Goal: Task Accomplishment & Management: Use online tool/utility

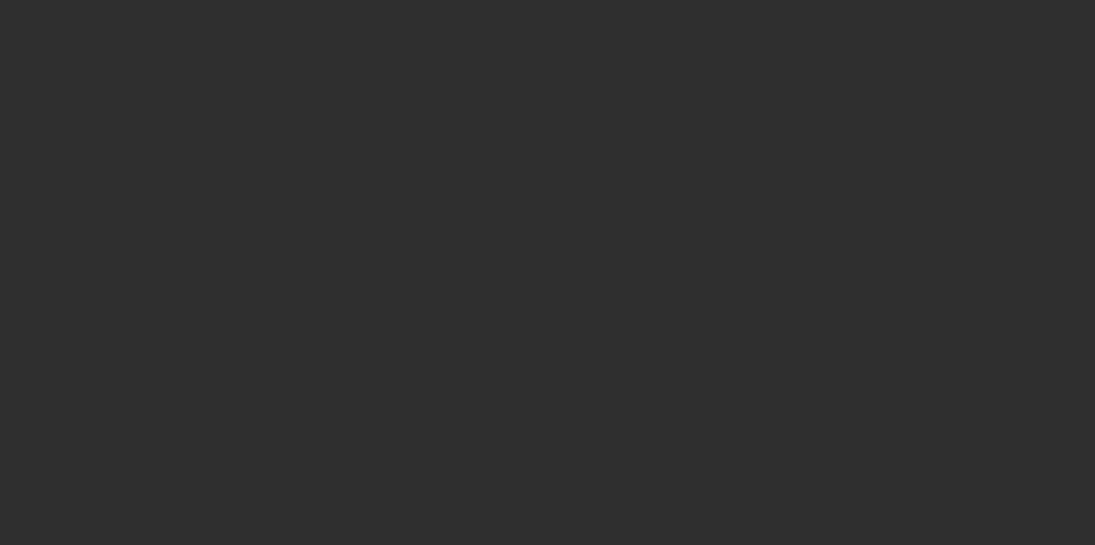
select select "10"
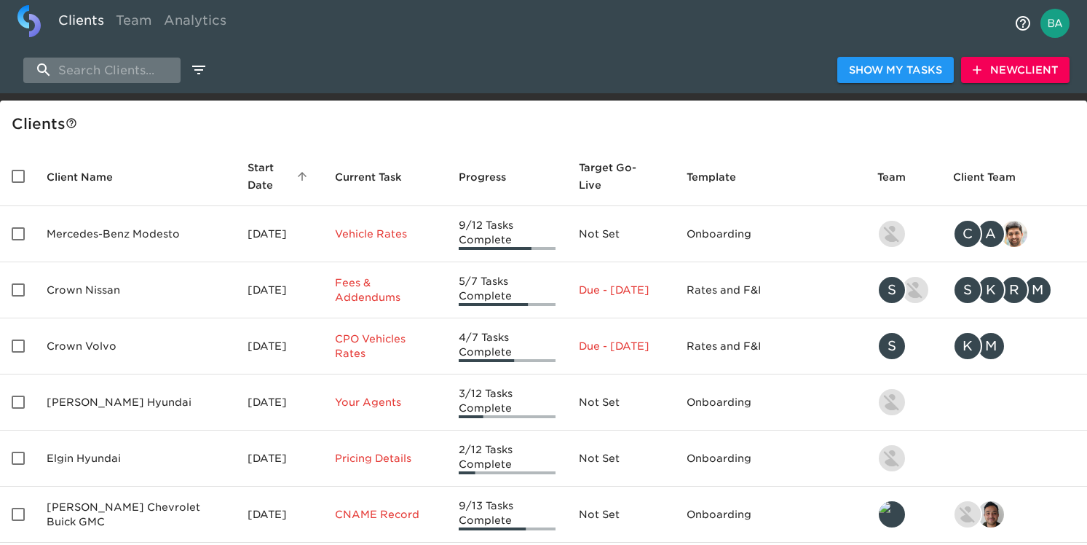
click at [137, 82] on input "search" at bounding box center [101, 70] width 157 height 25
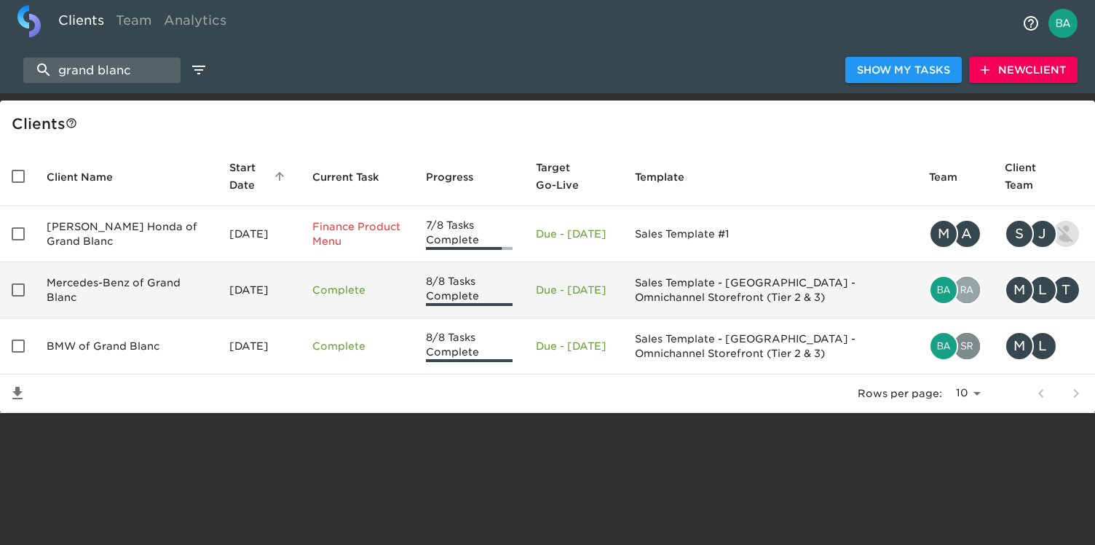
type input "grand blanc"
click at [106, 291] on td "Mercedes-Benz of Grand Blanc" at bounding box center [126, 290] width 183 height 56
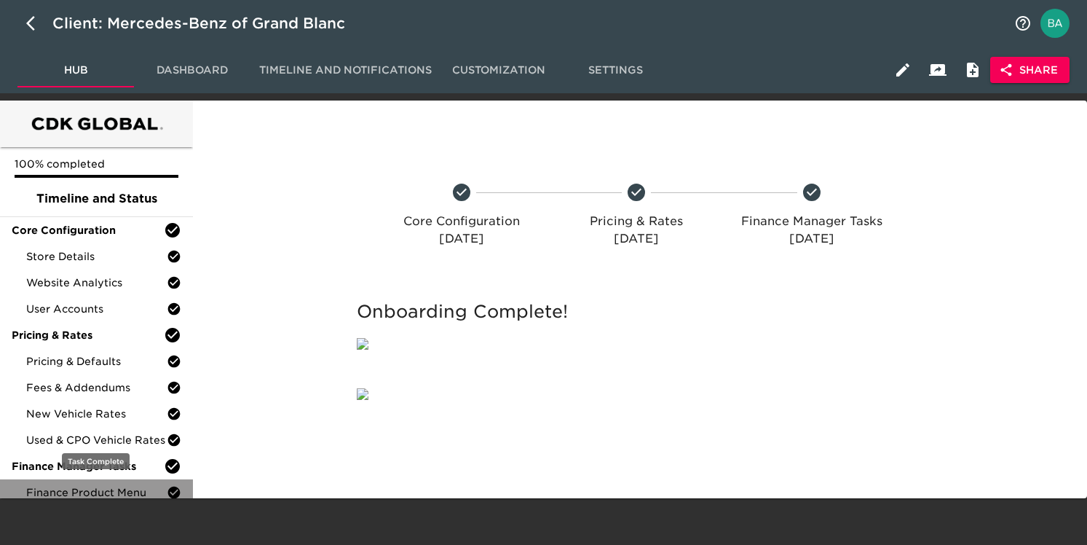
click at [104, 490] on span "Finance Product Menu" at bounding box center [96, 492] width 140 height 15
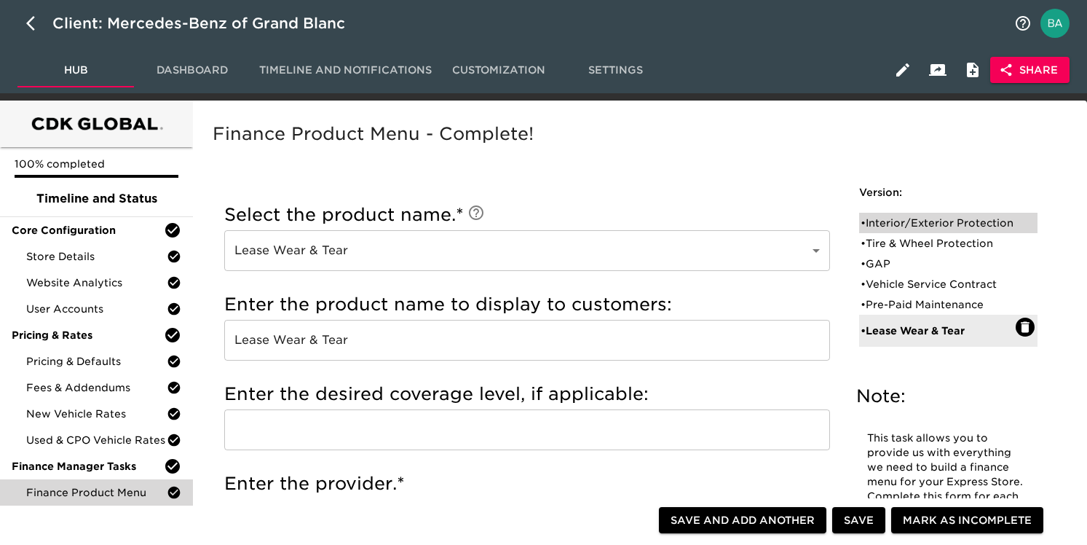
click at [888, 230] on div "• Interior/Exterior Protection" at bounding box center [937, 222] width 155 height 15
type input "Interior/Exterior Protection"
type input "Ceramic Coating"
type input "IAS"
checkbox input "true"
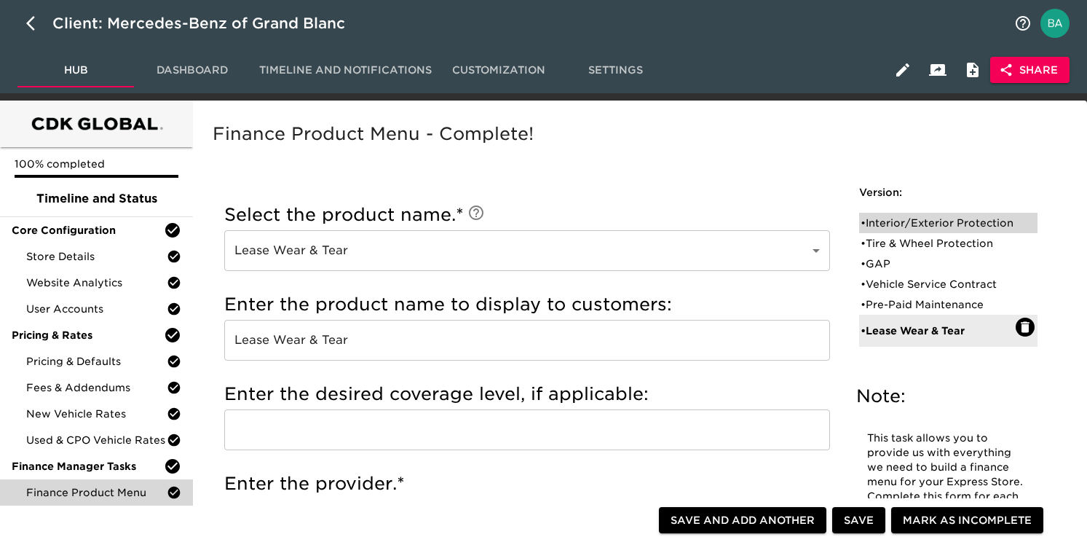
radio input "true"
radio input "false"
checkbox input "false"
radio input "true"
radio input "false"
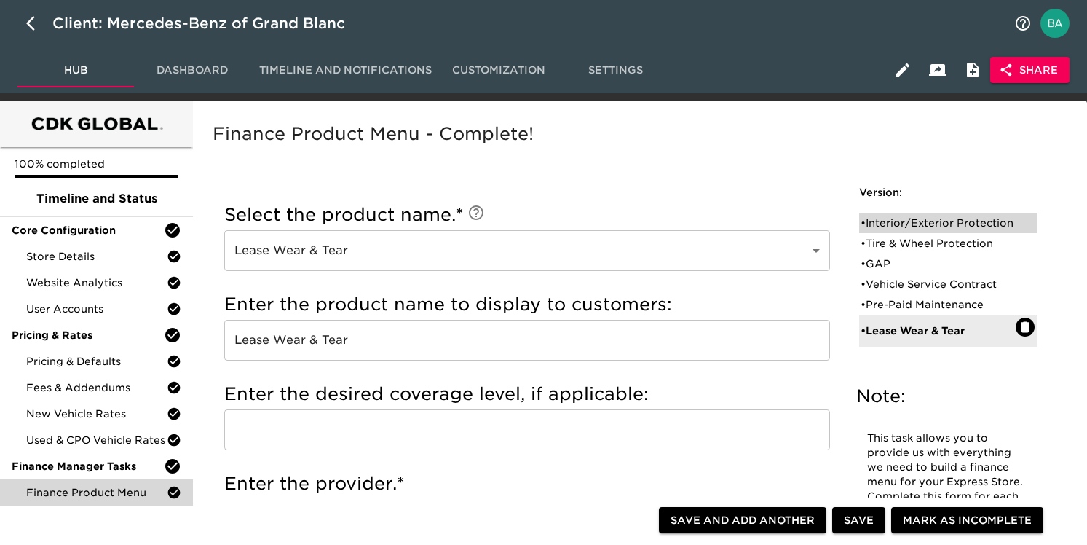
type input "1399"
radio input "false"
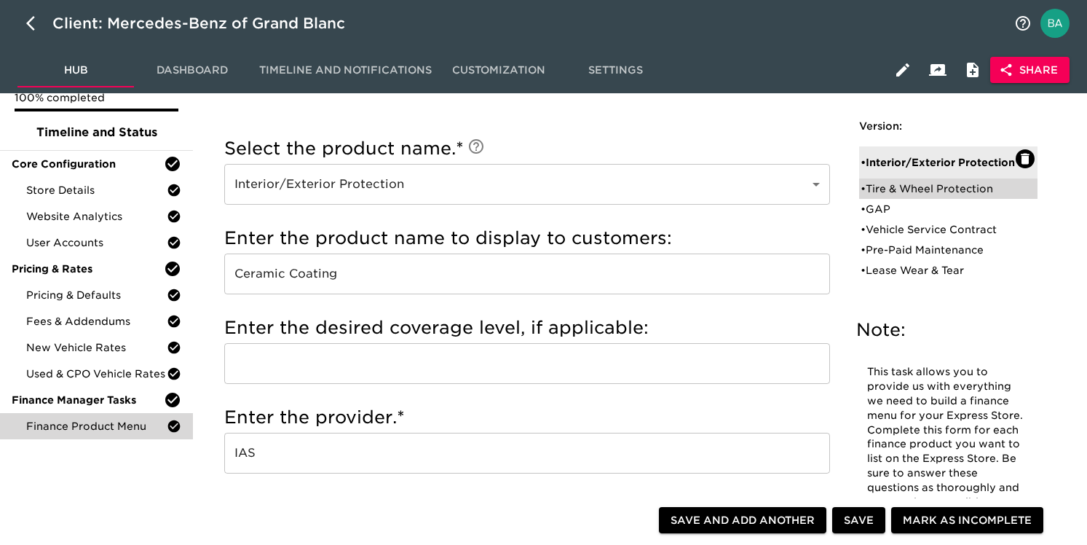
scroll to position [68, 0]
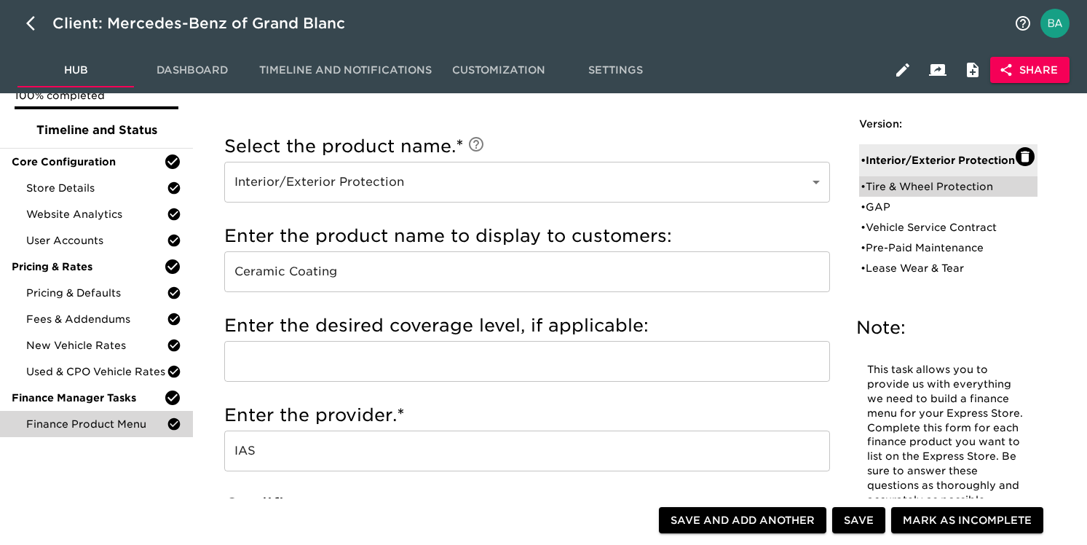
click at [883, 192] on div "• Tire & Wheel Protection" at bounding box center [937, 186] width 155 height 15
type input "Tire & Wheel Protection"
type input "Mercedes Benz First Class Protection"
checkbox input "false"
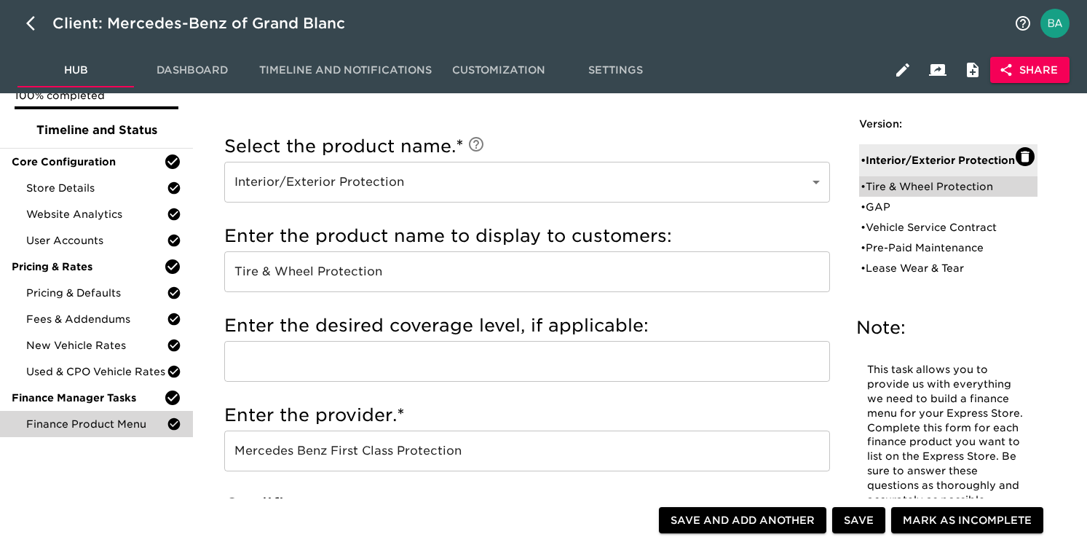
radio input "true"
radio input "false"
radio input "true"
type input "39180"
radio input "true"
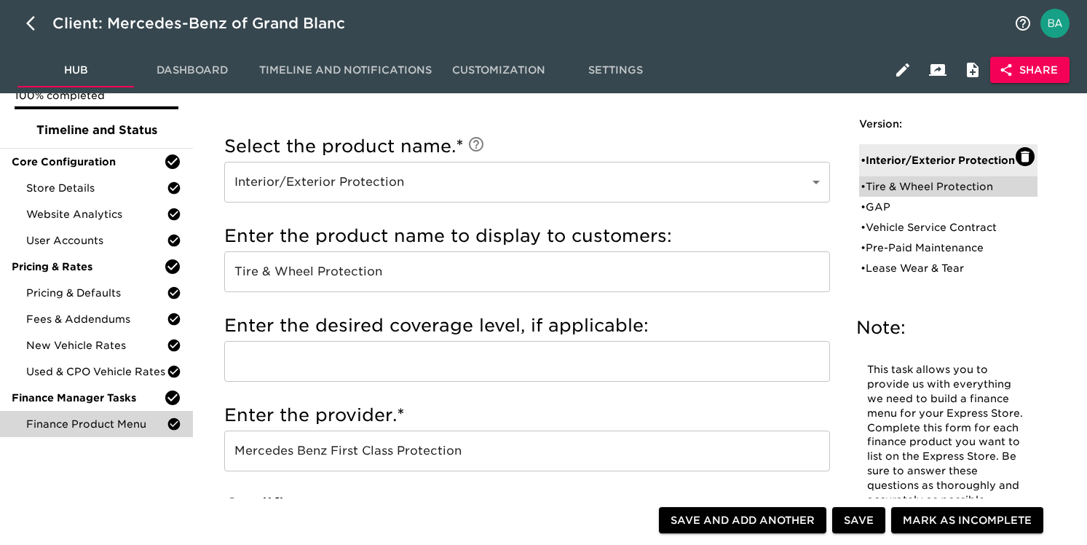
type input "+$1500"
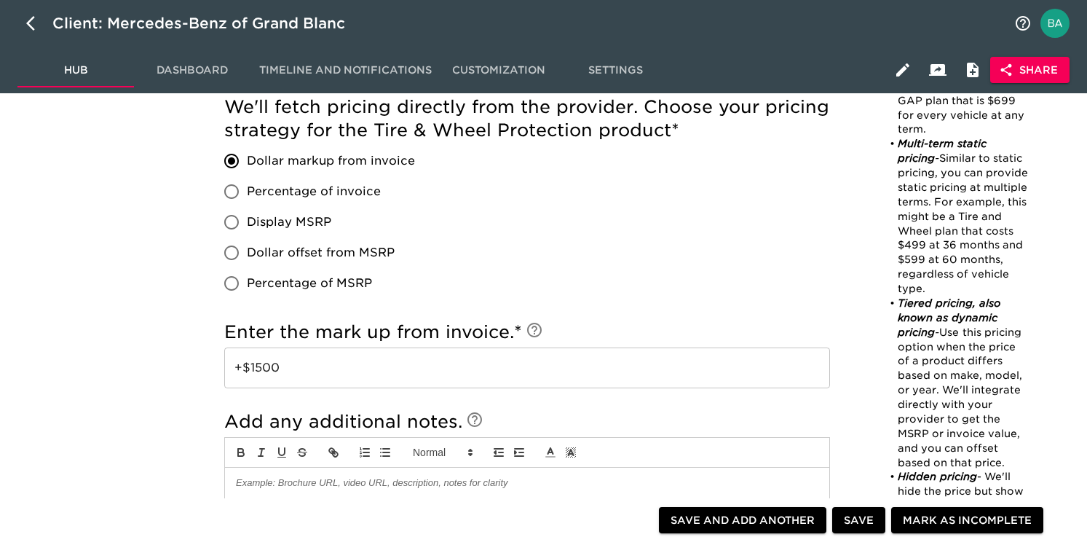
scroll to position [1043, 0]
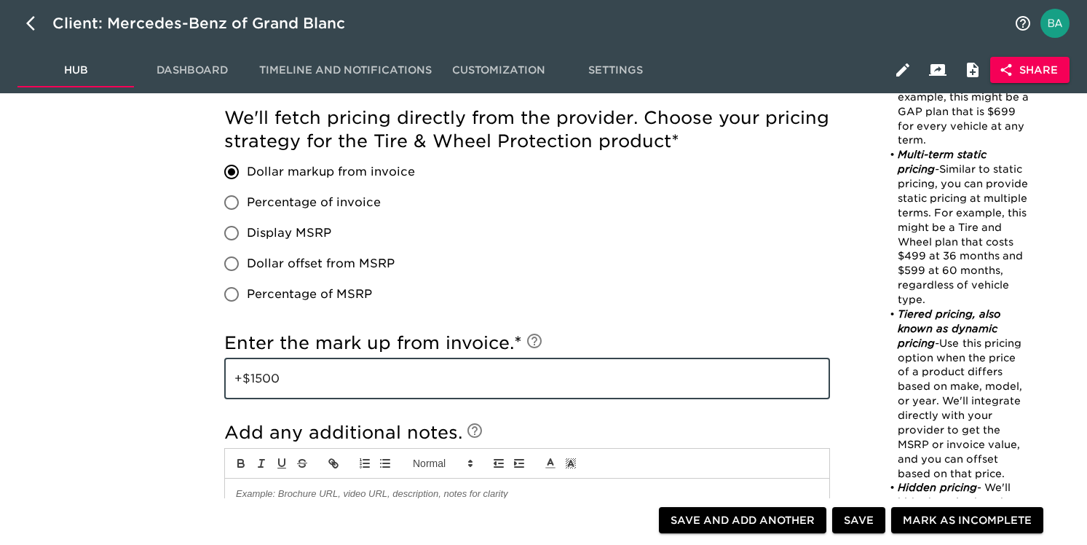
drag, startPoint x: 289, startPoint y: 373, endPoint x: 251, endPoint y: 374, distance: 37.9
click at [251, 374] on input "+$1500" at bounding box center [527, 378] width 606 height 41
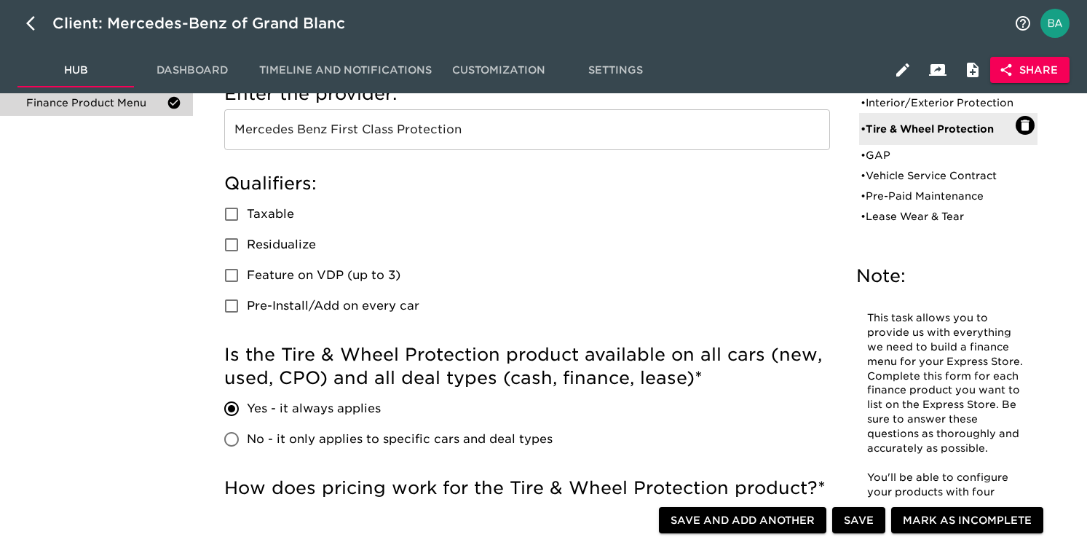
scroll to position [258, 0]
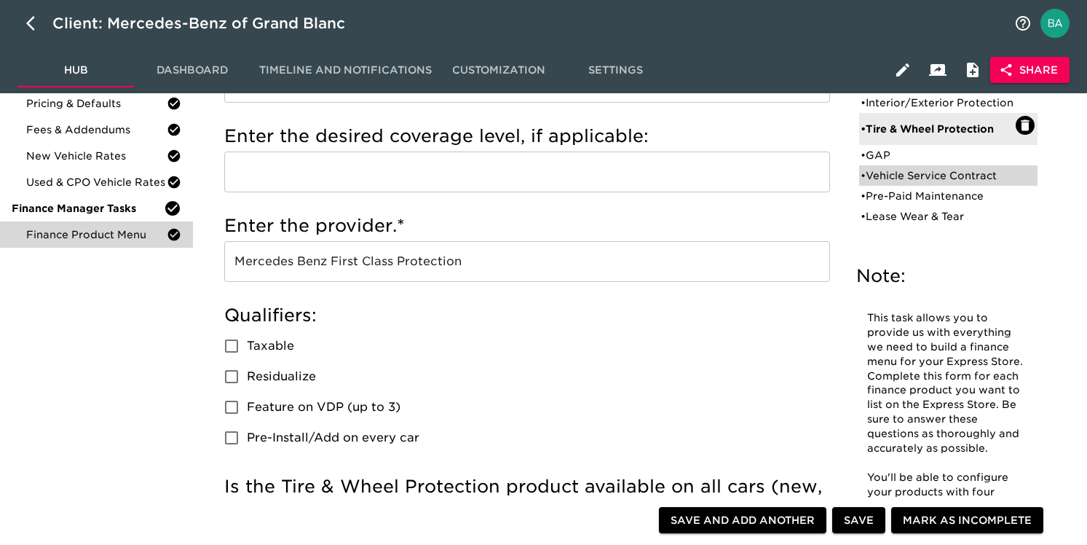
click at [930, 183] on div "• Vehicle Service Contract" at bounding box center [937, 175] width 155 height 15
type input "Vehicle Service Contract"
type input "Mercedes Benz"
radio input "false"
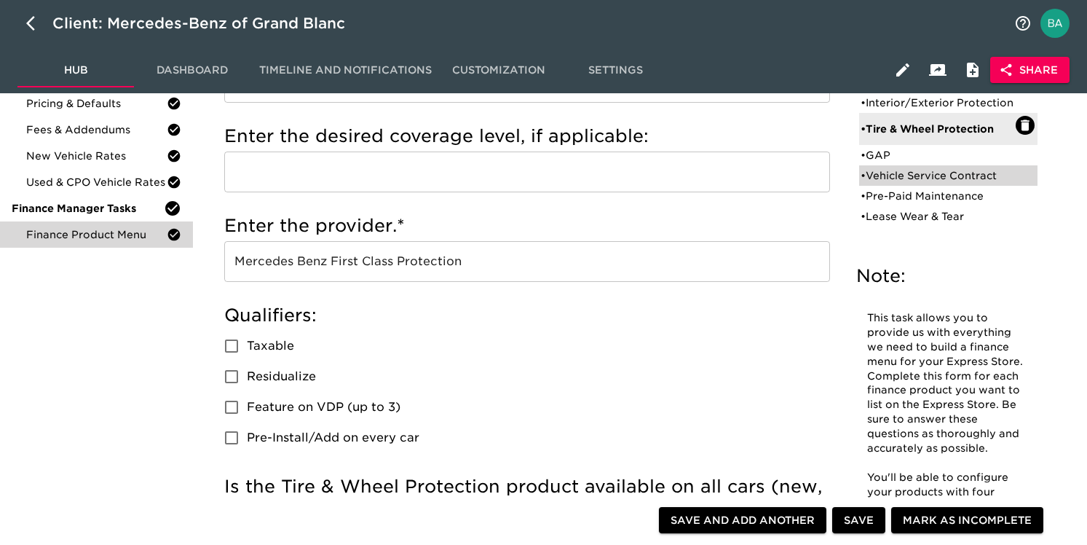
radio input "true"
checkbox input "true"
radio input "true"
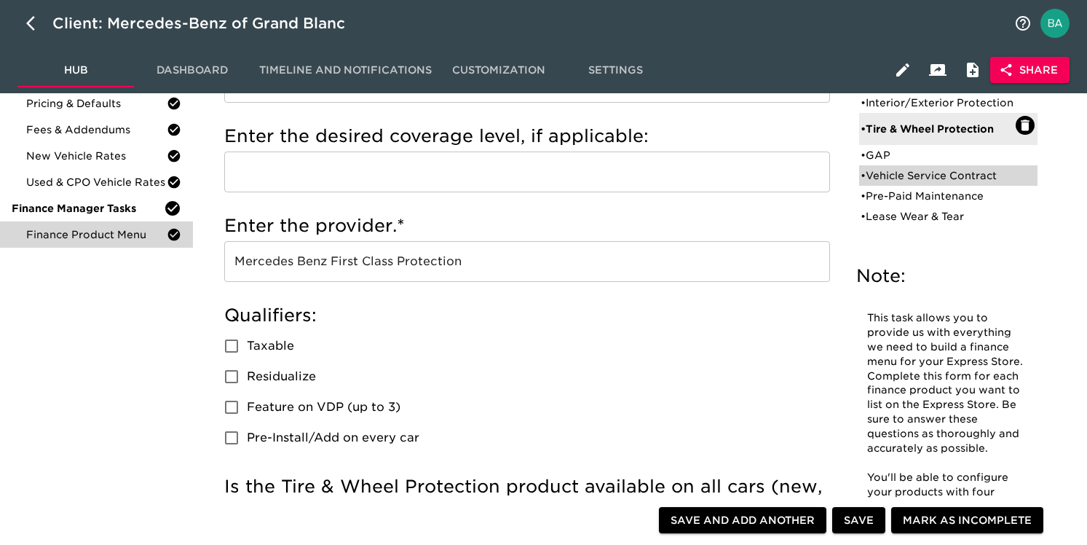
type input "+$2000"
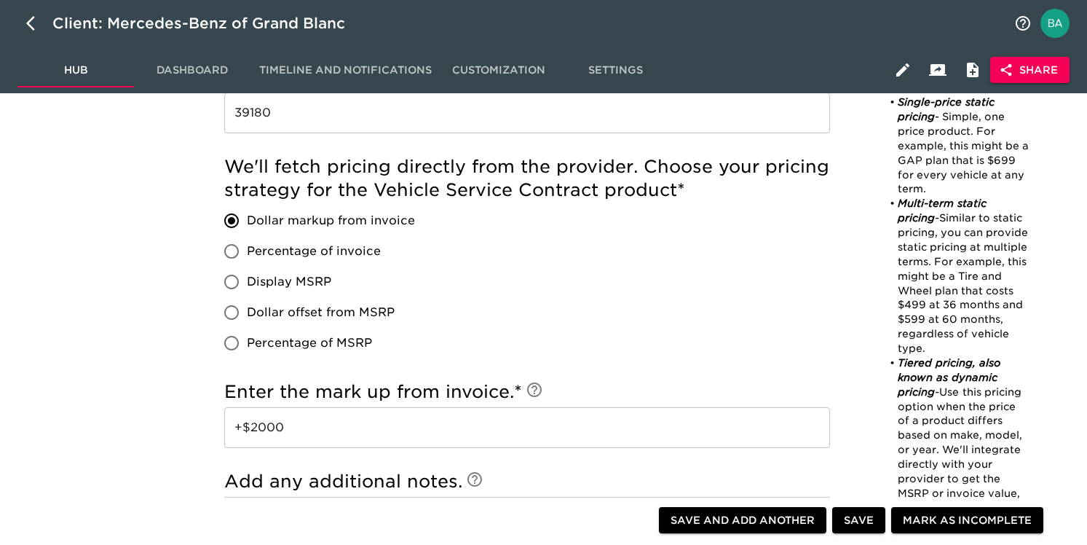
scroll to position [1265, 0]
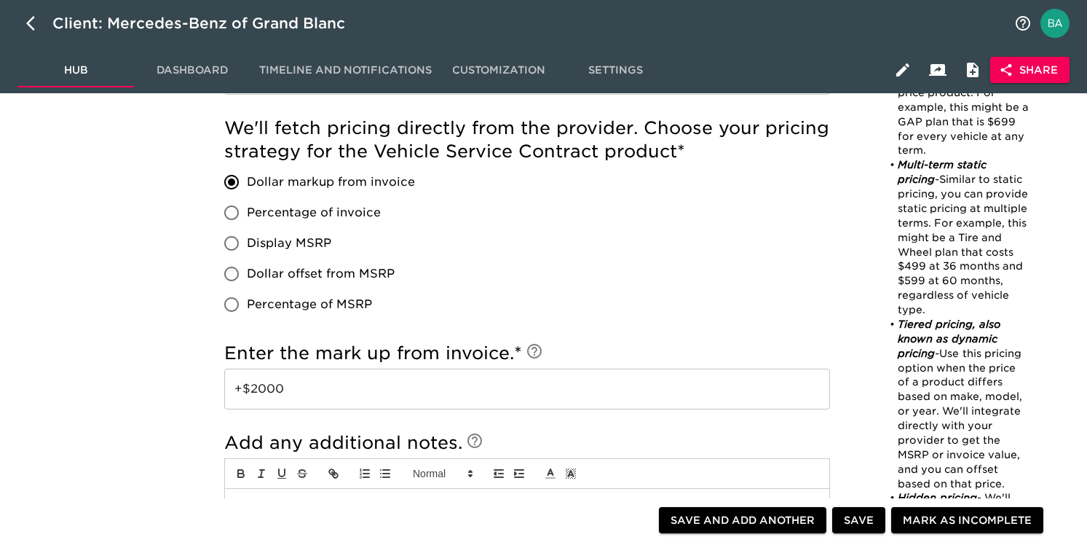
click at [265, 388] on input "+$2000" at bounding box center [527, 388] width 606 height 41
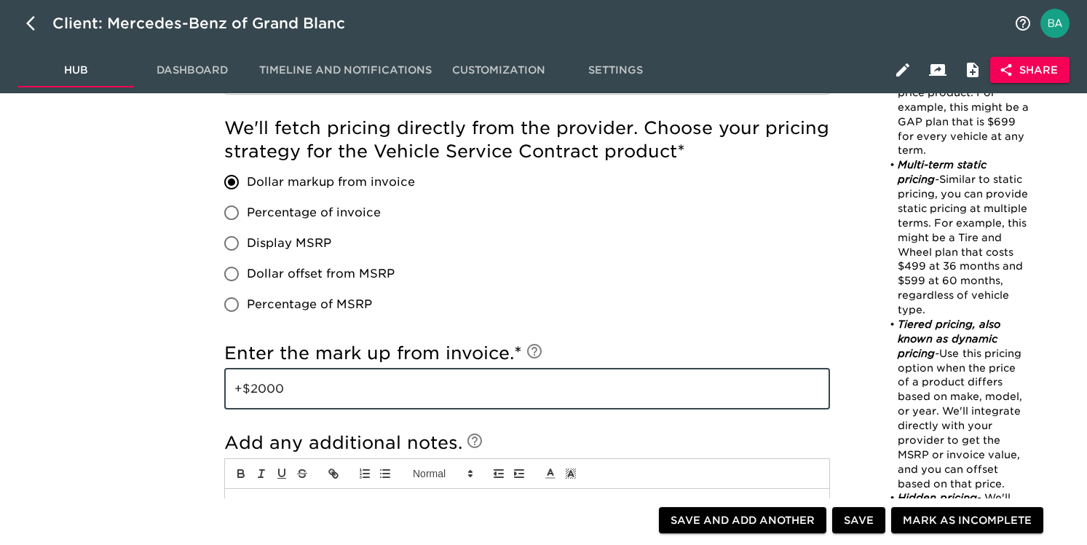
click at [265, 388] on input "+$2000" at bounding box center [527, 388] width 606 height 41
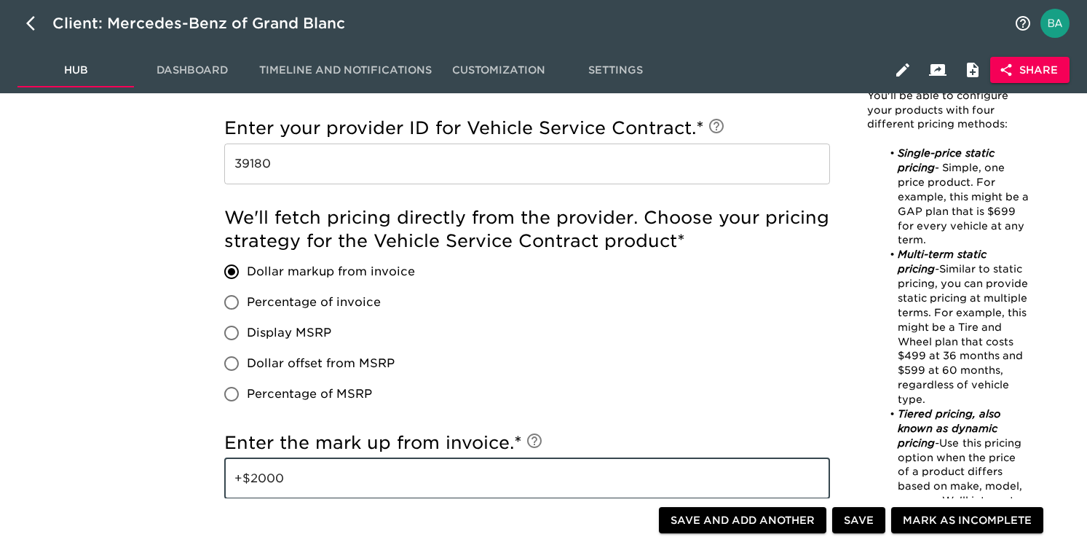
scroll to position [1173, 0]
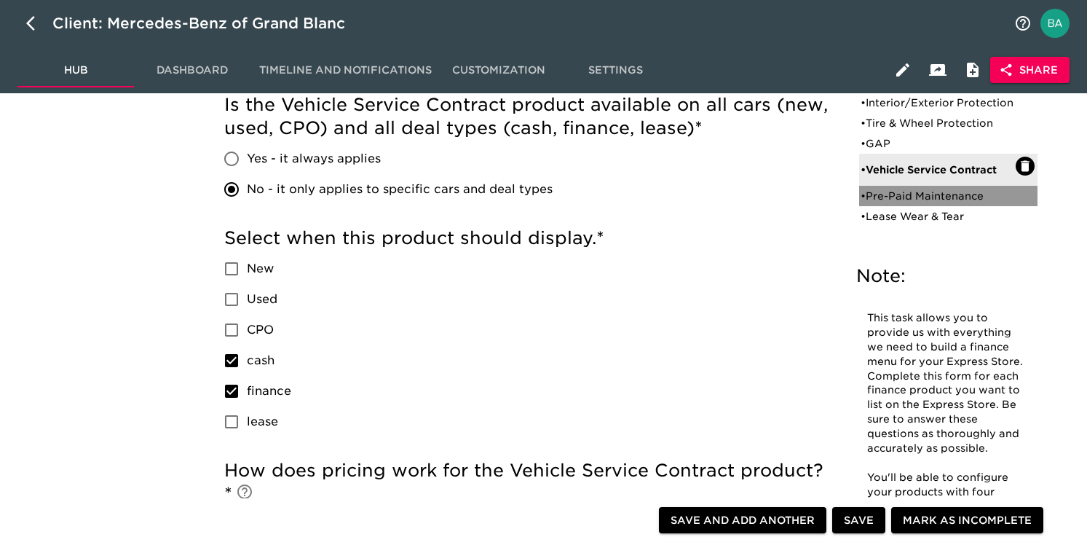
click at [928, 203] on div "• Pre-Paid Maintenance" at bounding box center [937, 196] width 155 height 15
type input "Pre-Paid Maintenance"
type input "Mercedes Benz"
checkbox input "true"
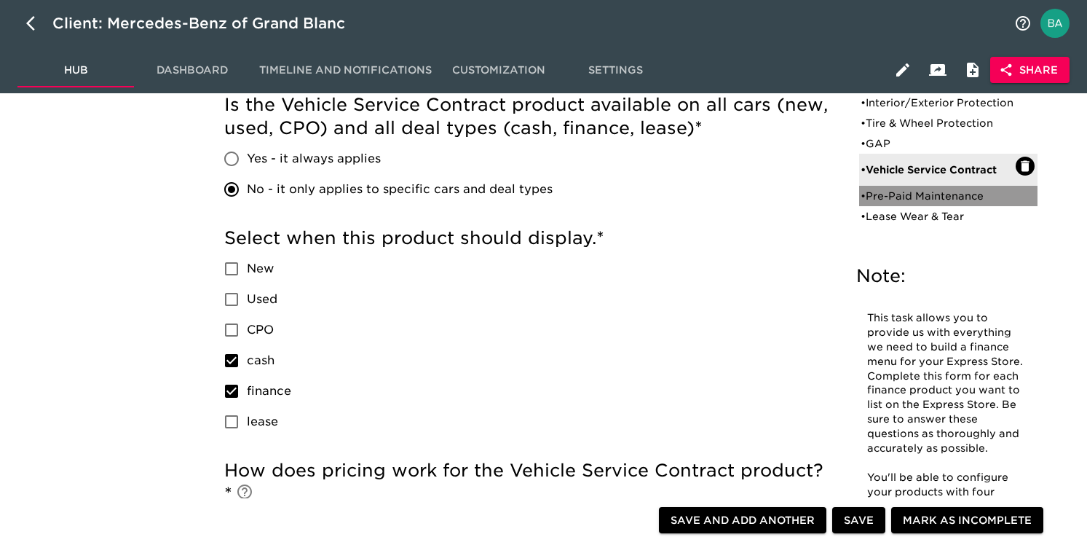
radio input "true"
radio input "false"
checkbox input "true"
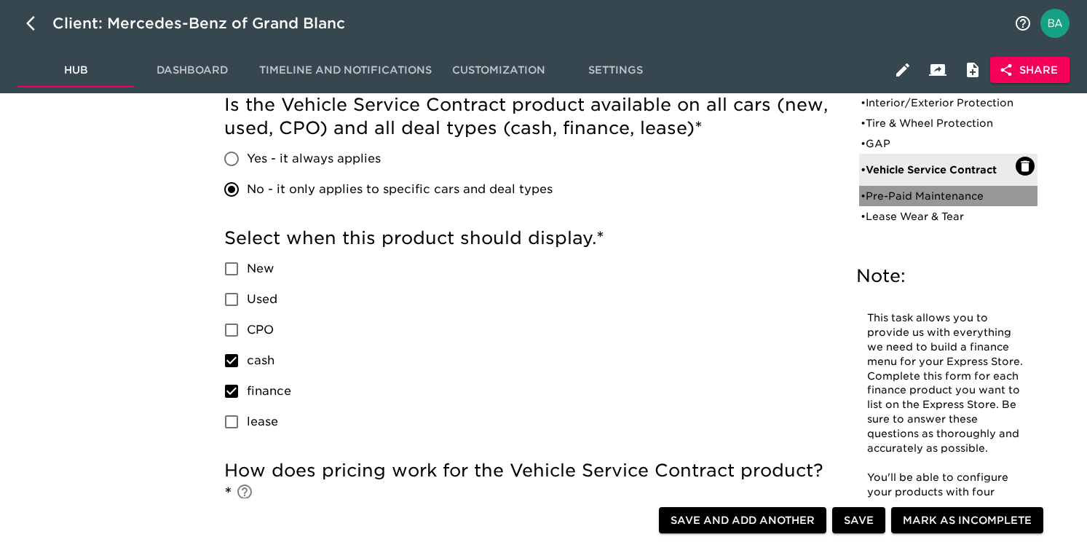
checkbox input "false"
radio input "true"
radio input "false"
radio input "true"
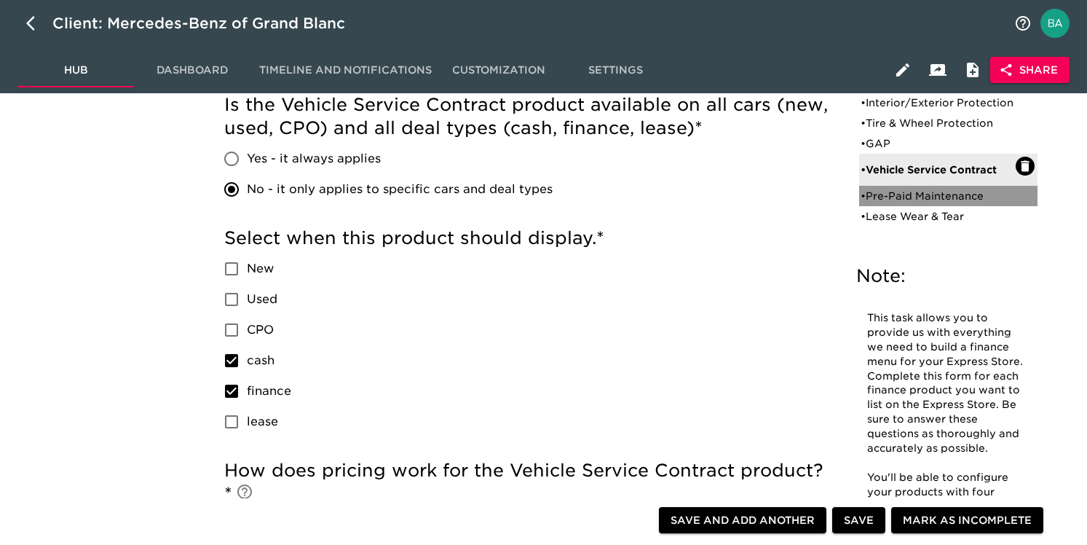
type input "+$500"
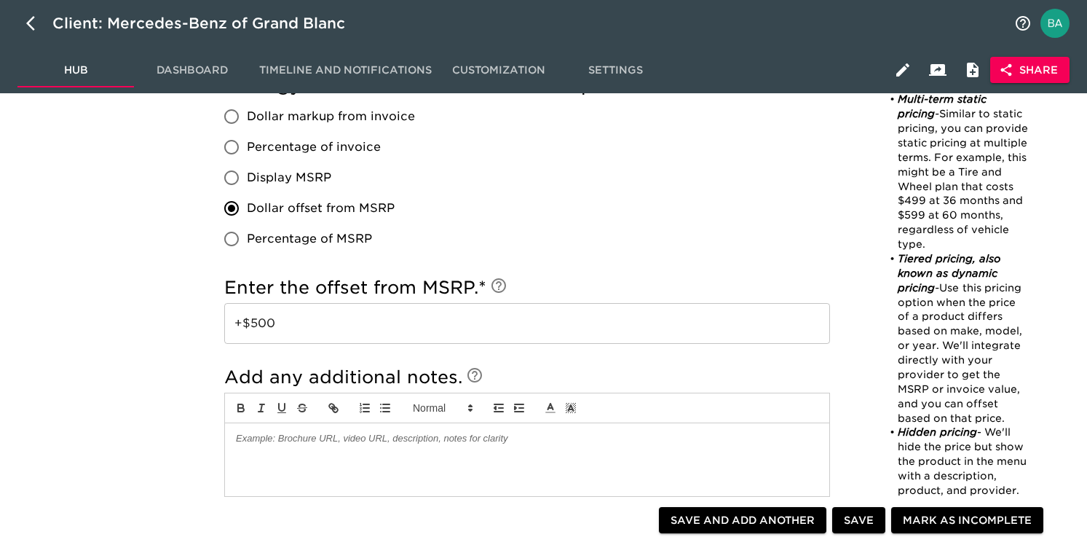
scroll to position [1074, 0]
click at [264, 324] on input "+$500" at bounding box center [527, 324] width 606 height 41
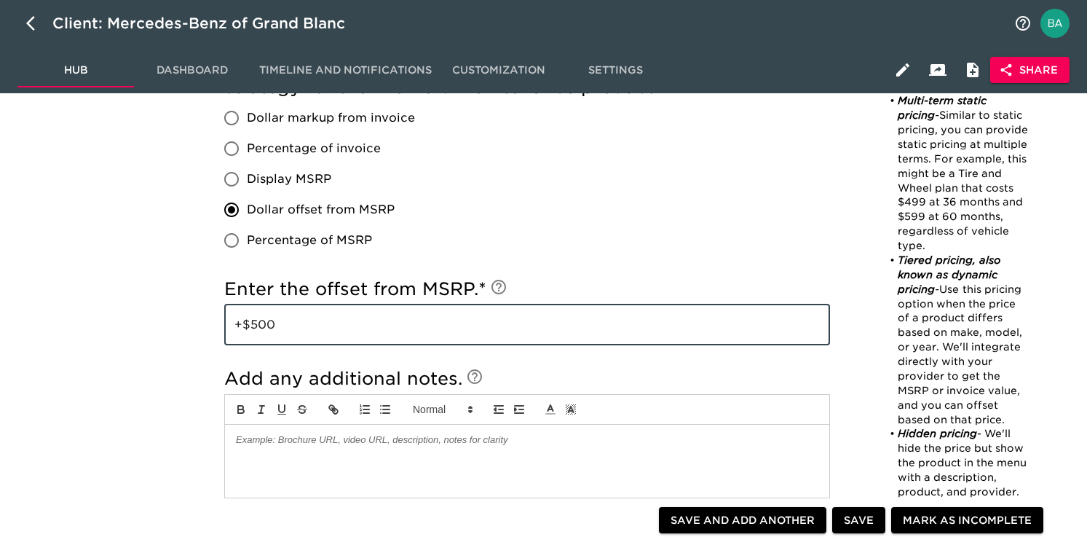
click at [264, 324] on input "+$500" at bounding box center [527, 324] width 606 height 41
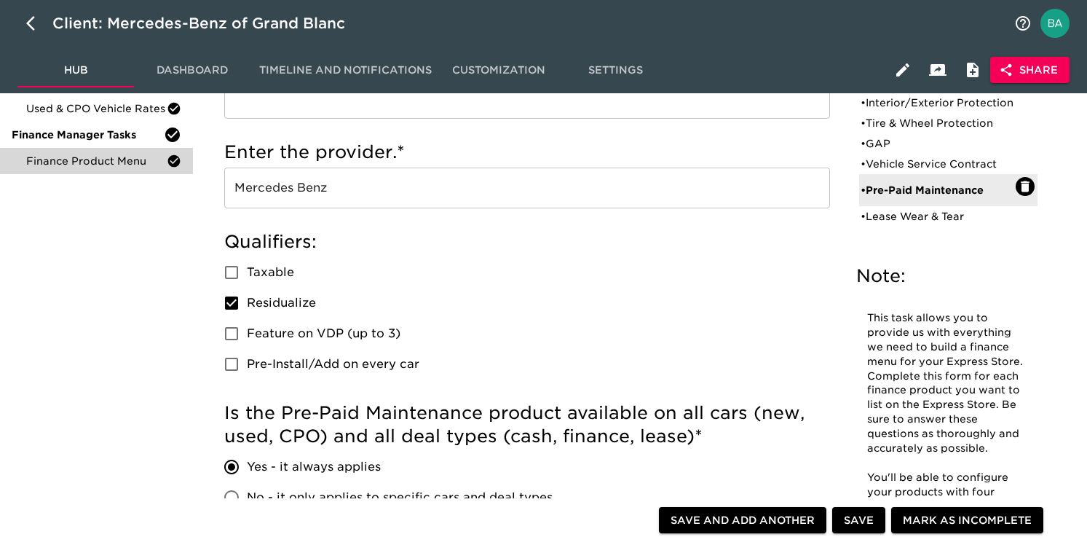
scroll to position [0, 0]
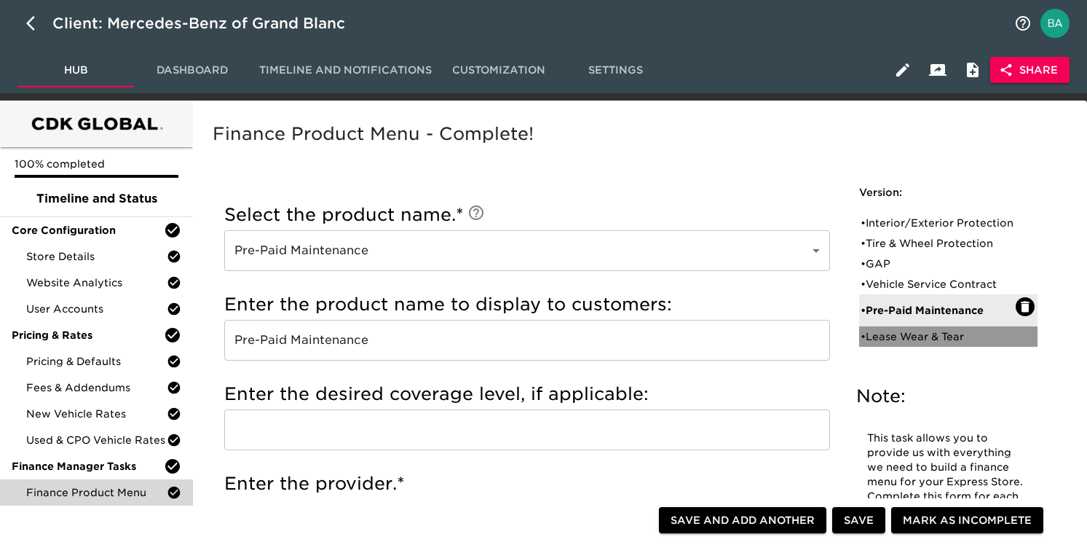
click at [928, 344] on div "• Lease Wear & Tear" at bounding box center [937, 336] width 155 height 15
type input "Lease Wear & Tear"
checkbox input "false"
radio input "false"
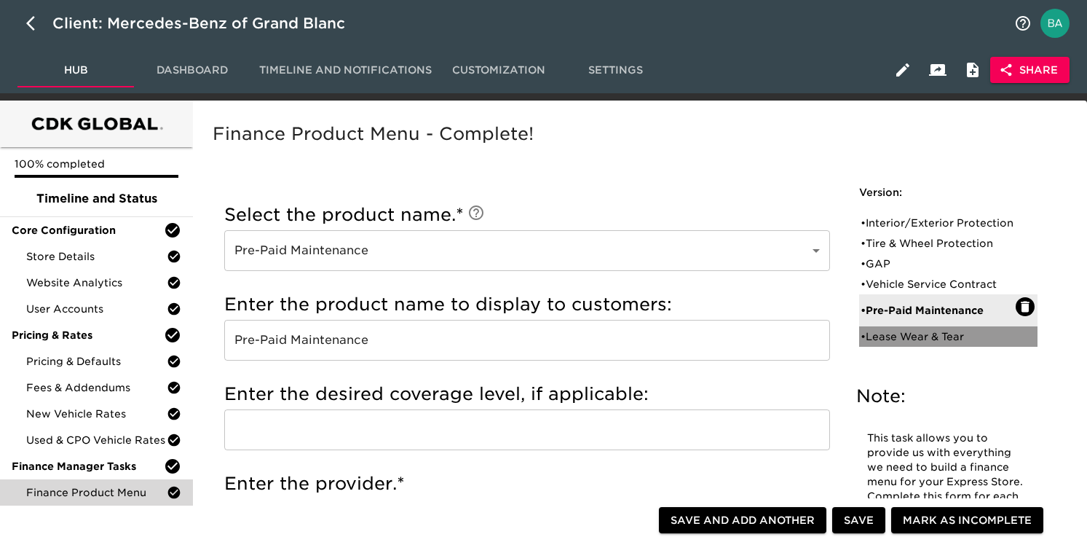
radio input "true"
checkbox input "false"
checkbox input "true"
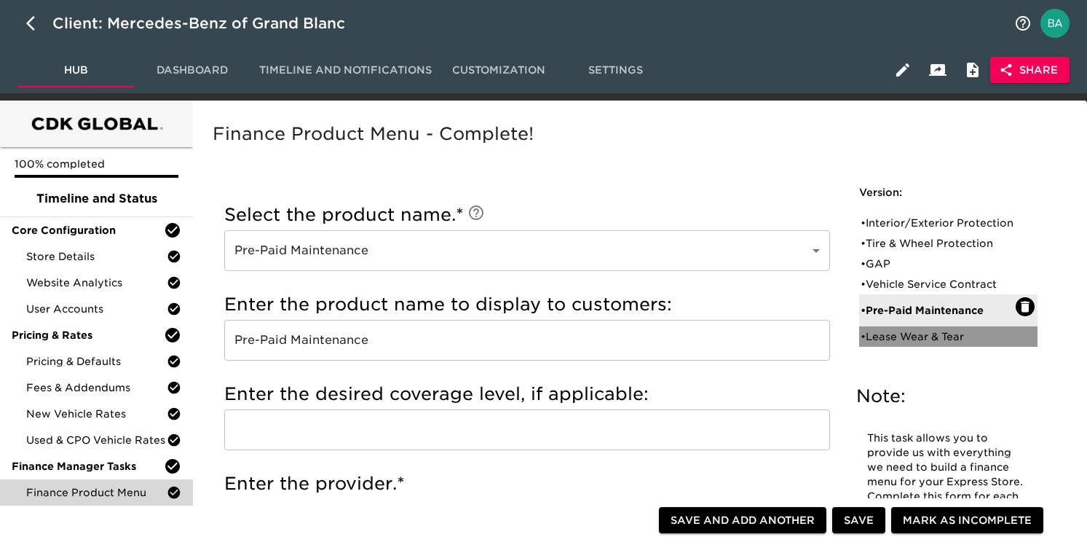
radio input "true"
radio input "false"
type input "+$1000"
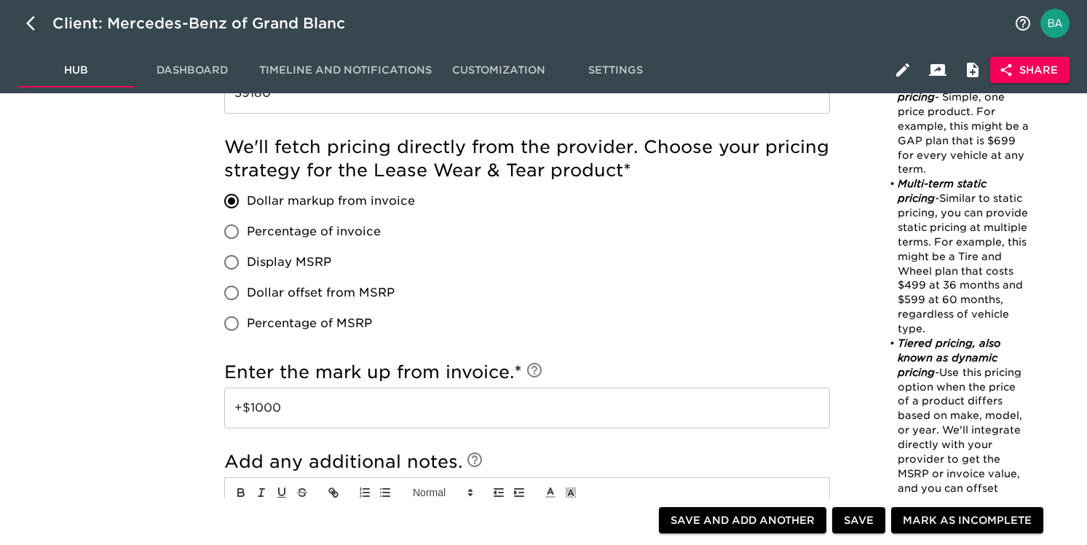
scroll to position [1226, 0]
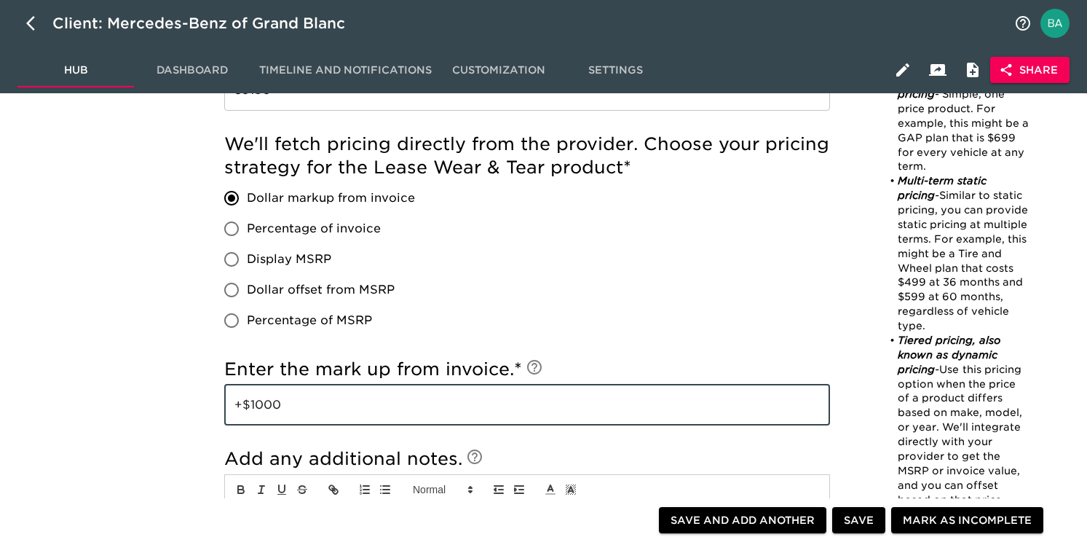
click at [276, 404] on input "+$1000" at bounding box center [527, 404] width 606 height 41
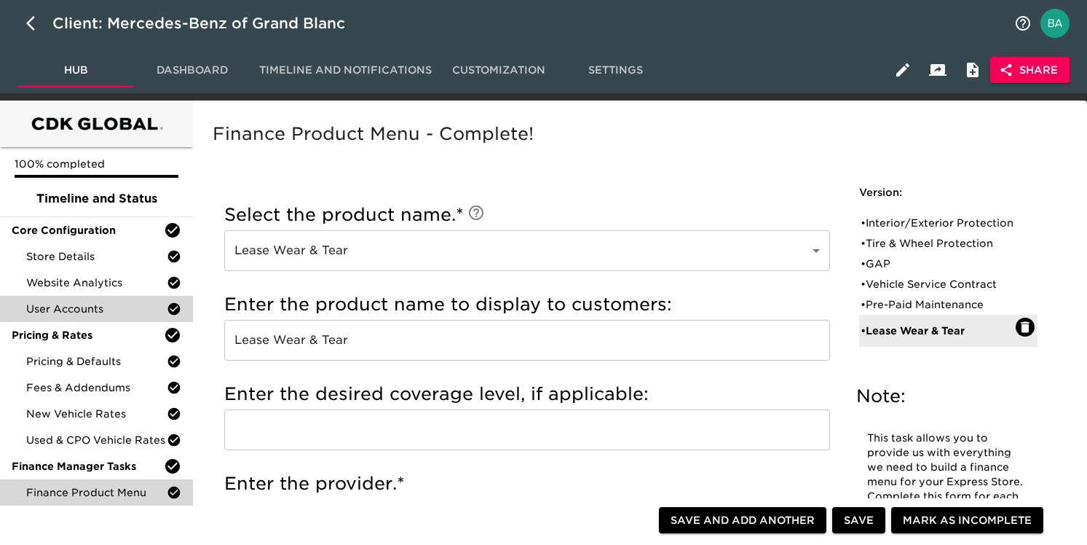
click at [55, 308] on span "User Accounts" at bounding box center [96, 308] width 140 height 15
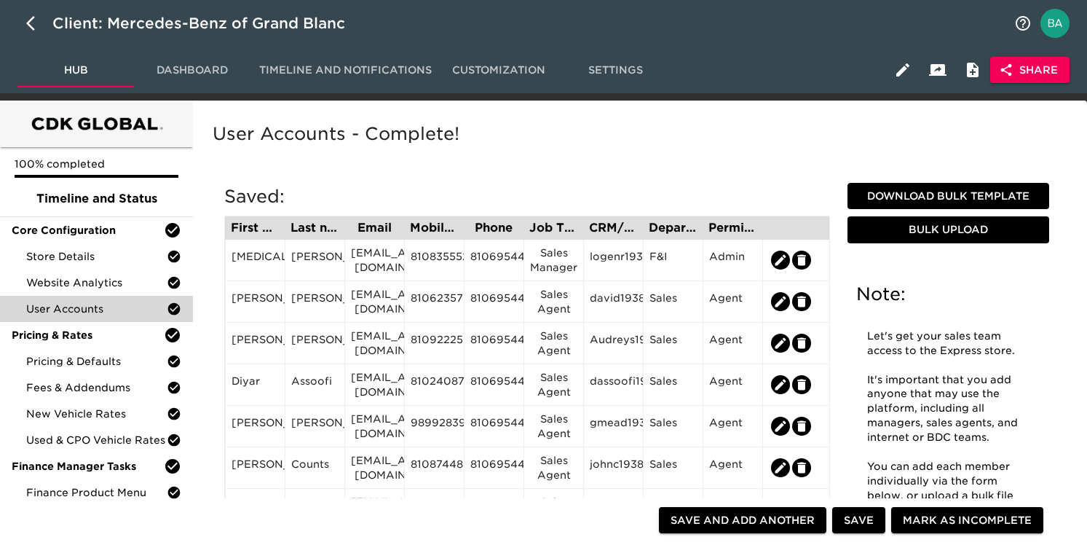
scroll to position [28, 0]
click at [29, 20] on icon "button" at bounding box center [30, 23] width 9 height 15
select select "10"
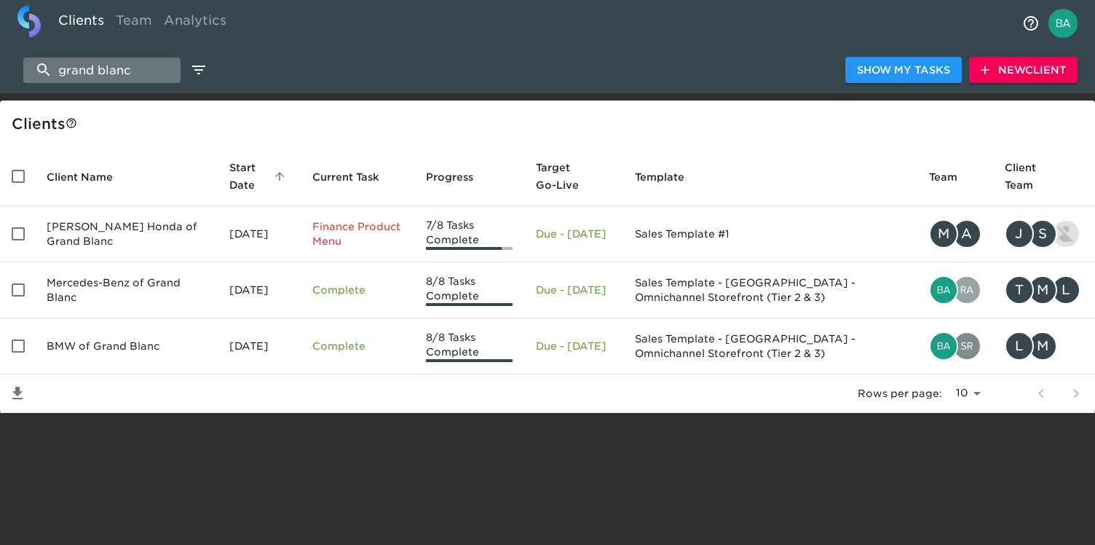
click at [136, 71] on input "grand blanc" at bounding box center [101, 70] width 157 height 25
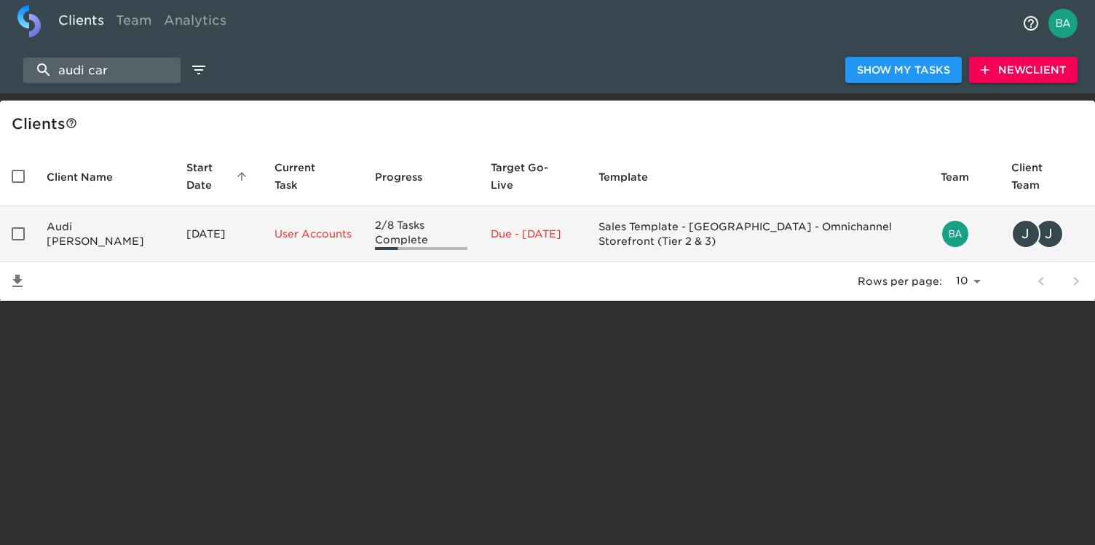
type input "audi car"
click at [87, 229] on td "Audi Cary" at bounding box center [105, 234] width 140 height 56
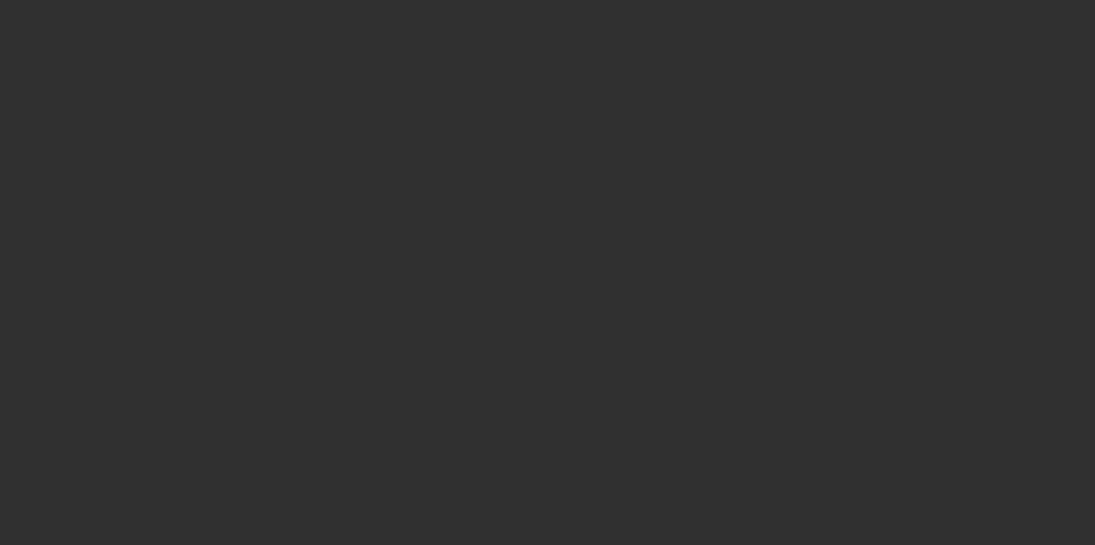
select select "10"
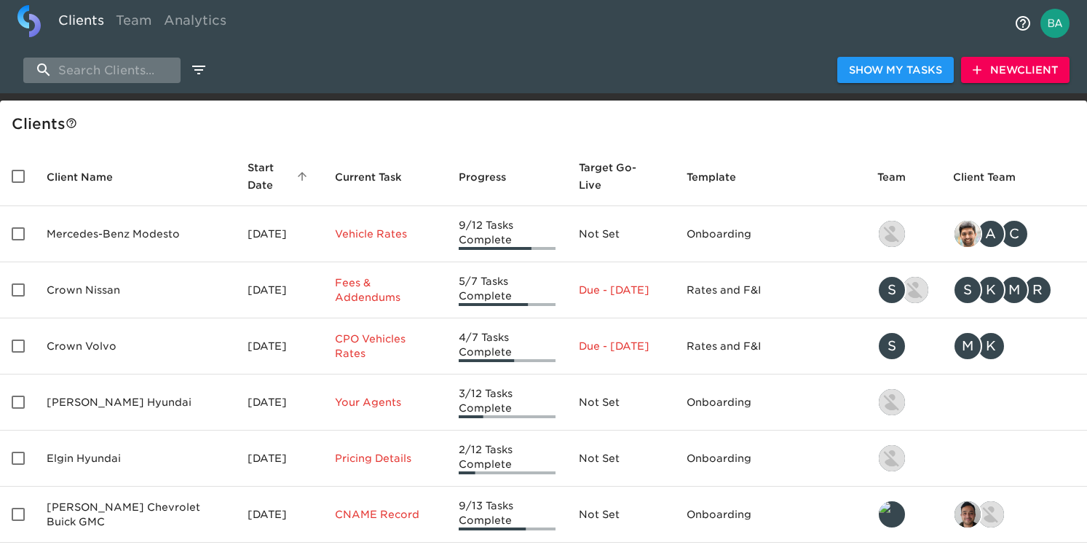
click at [135, 81] on input "search" at bounding box center [101, 70] width 157 height 25
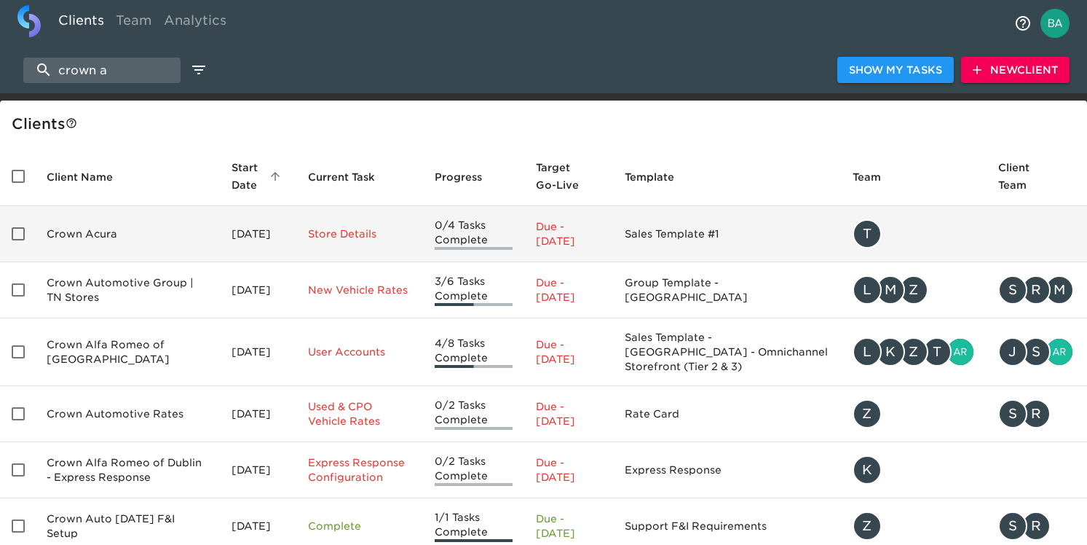
type input "crown a"
click at [127, 234] on td "Crown Acura" at bounding box center [127, 234] width 185 height 56
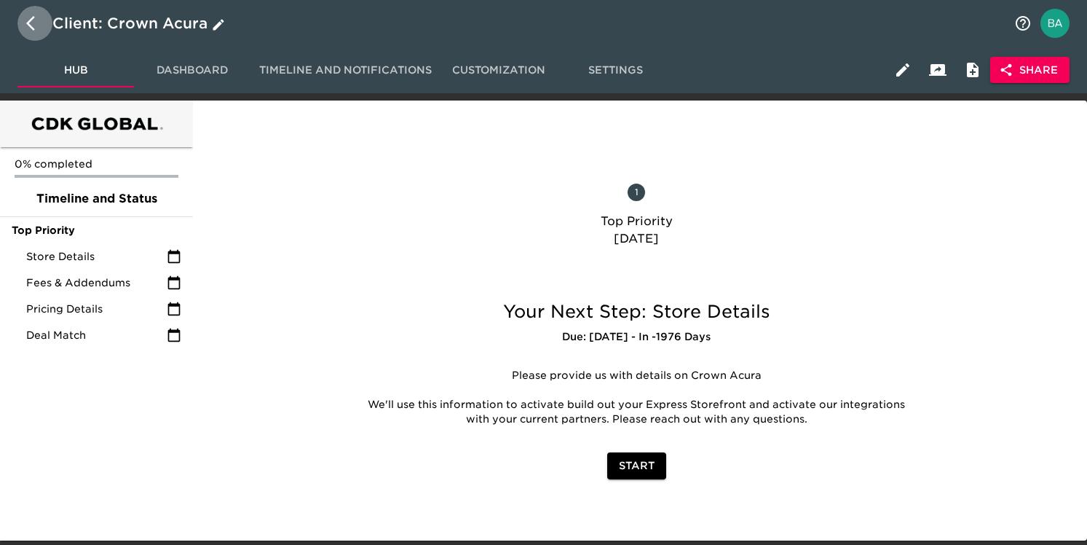
click at [25, 19] on button "button" at bounding box center [34, 23] width 35 height 35
select select "10"
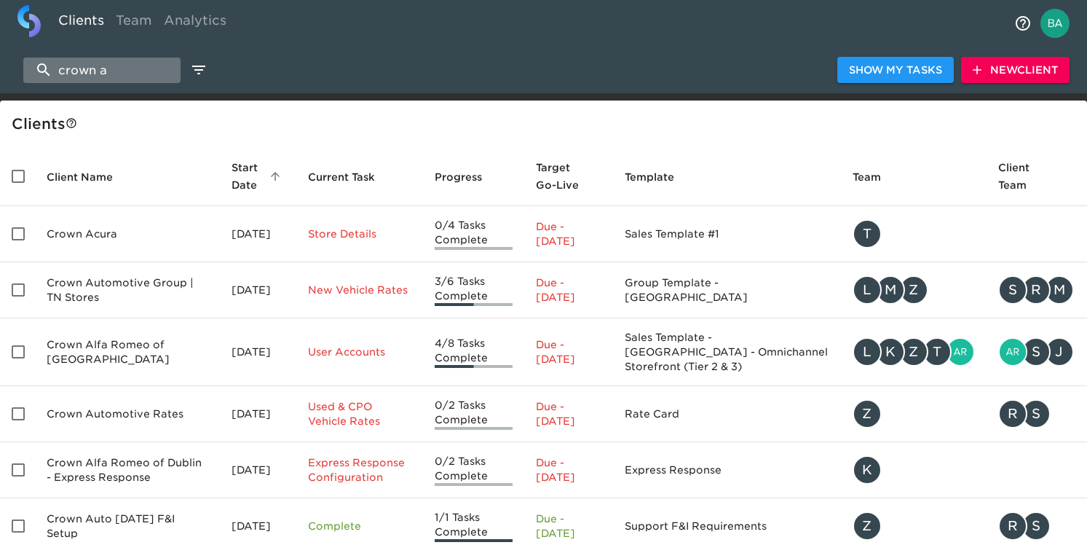
click at [126, 71] on input "crown a" at bounding box center [101, 70] width 157 height 25
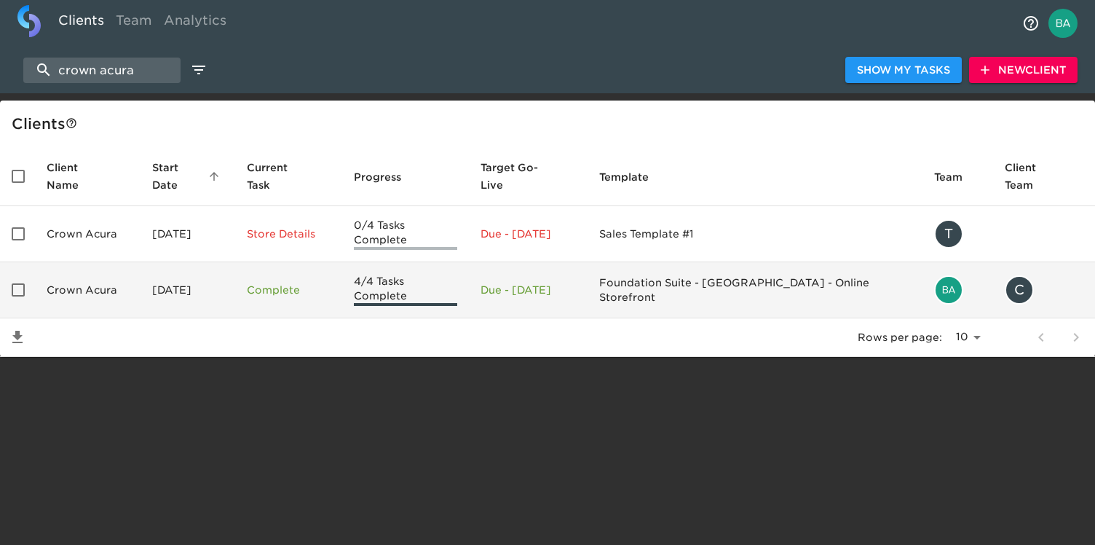
type input "crown acura"
click at [131, 269] on td "Crown Acura" at bounding box center [88, 290] width 106 height 56
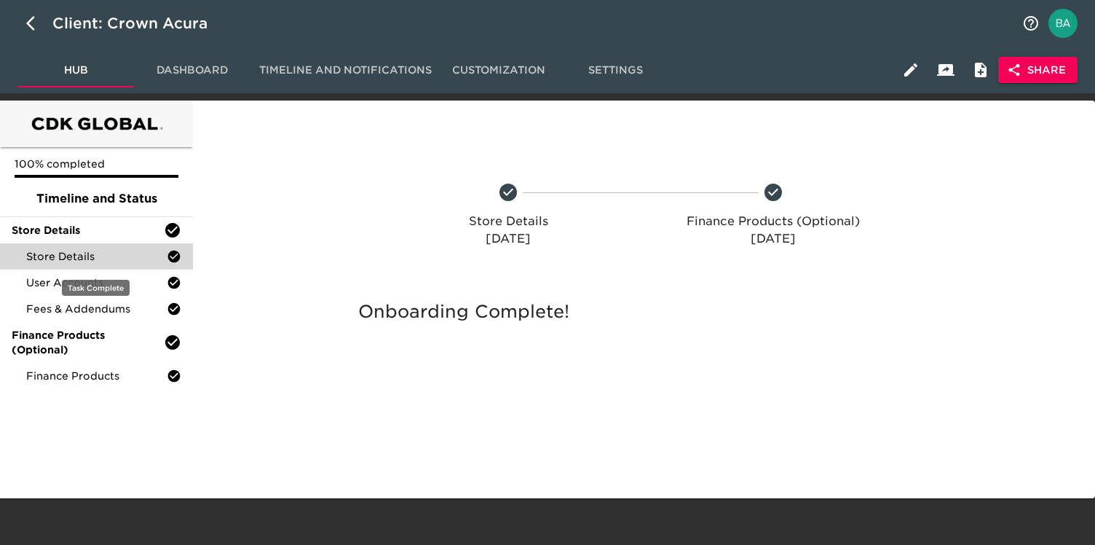
click at [124, 256] on span "Store Details" at bounding box center [96, 256] width 140 height 15
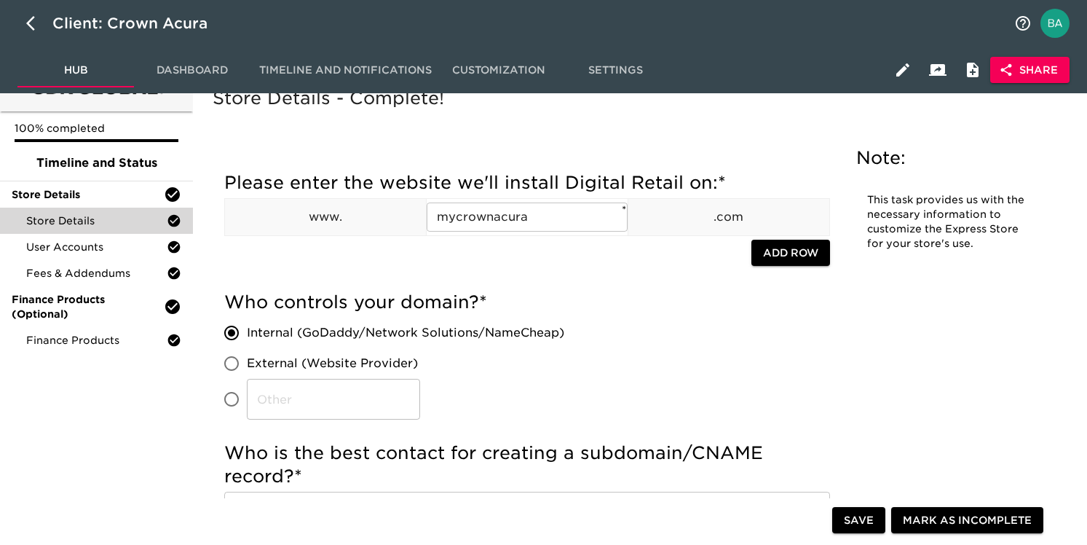
scroll to position [37, 0]
